Goal: Task Accomplishment & Management: Manage account settings

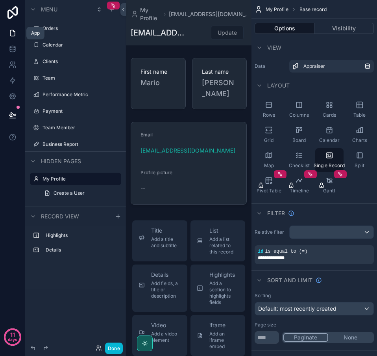
click at [16, 34] on icon at bounding box center [13, 33] width 8 height 8
click at [52, 62] on label "Clients" at bounding box center [74, 61] width 63 height 6
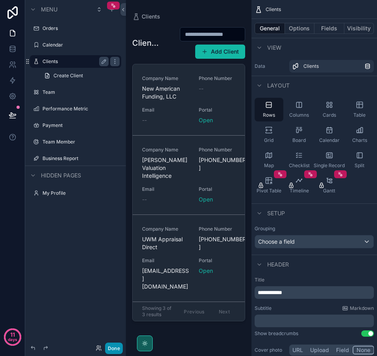
click at [114, 349] on button "Done" at bounding box center [114, 347] width 18 height 11
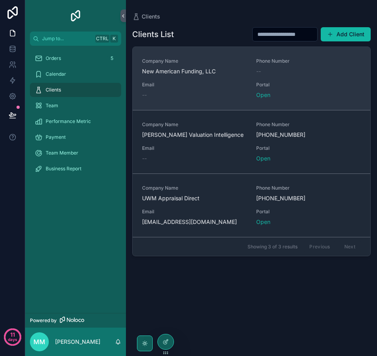
click at [223, 98] on div "--" at bounding box center [194, 95] width 105 height 8
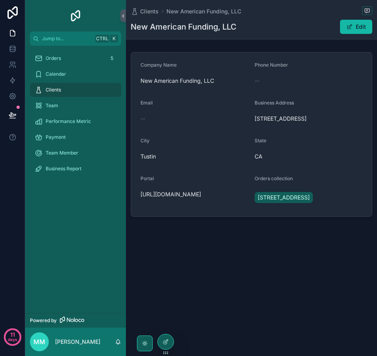
drag, startPoint x: 237, startPoint y: 194, endPoint x: 129, endPoint y: 196, distance: 108.0
click at [129, 196] on div "Company Name New American Funding, LLC Phone Number -- Email -- Business Addres…" at bounding box center [251, 134] width 251 height 171
copy span "[URL][DOMAIN_NAME]"
click at [228, 207] on div "Portal [URL][DOMAIN_NAME]" at bounding box center [195, 191] width 108 height 32
click at [90, 65] on link "Orders 5" at bounding box center [75, 58] width 91 height 14
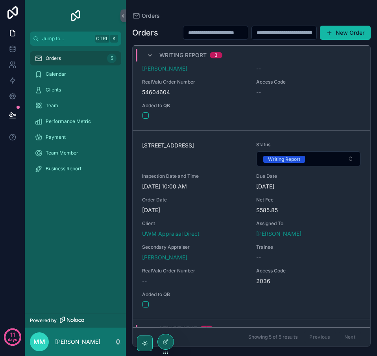
scroll to position [355, 0]
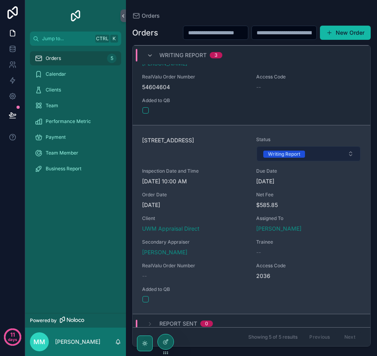
click at [283, 158] on div "Writing Report" at bounding box center [284, 154] width 32 height 7
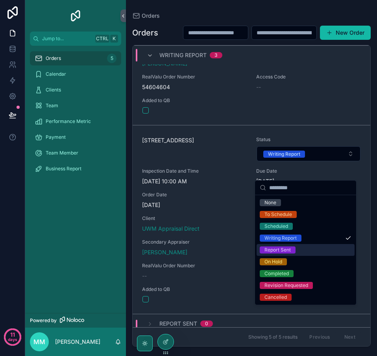
click at [298, 248] on div "Report Sent" at bounding box center [306, 250] width 98 height 12
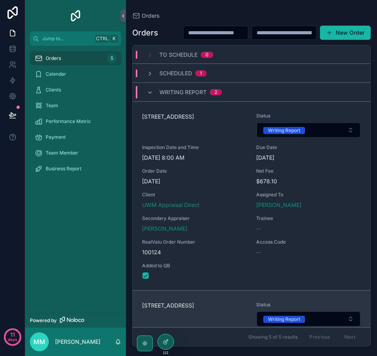
scroll to position [0, 0]
